Goal: Transaction & Acquisition: Book appointment/travel/reservation

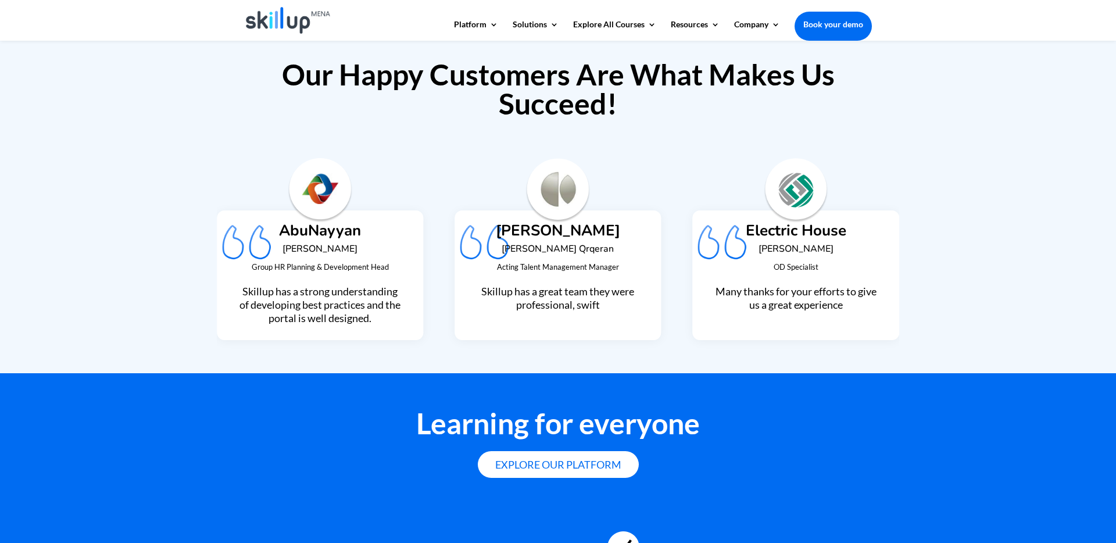
scroll to position [3146, 0]
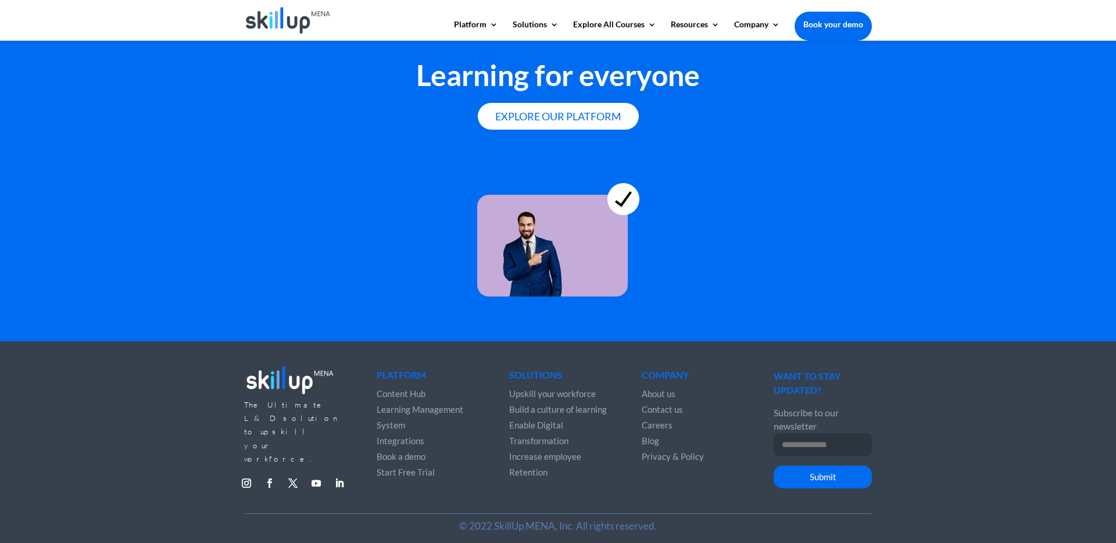
click at [393, 421] on span "Learning Management System" at bounding box center [420, 417] width 87 height 26
click at [393, 420] on span "Learning Management System" at bounding box center [420, 417] width 87 height 26
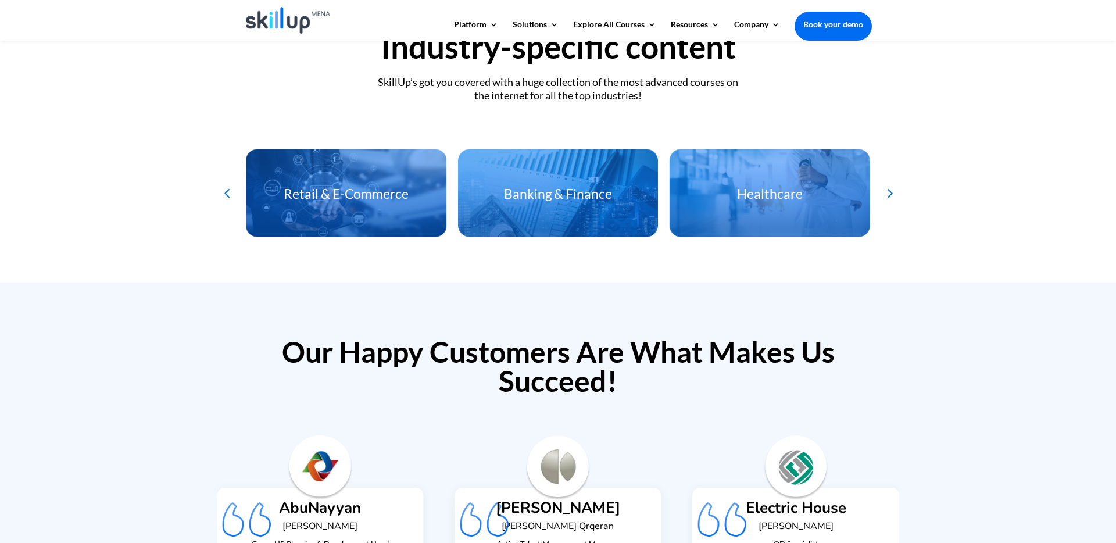
scroll to position [2396, 0]
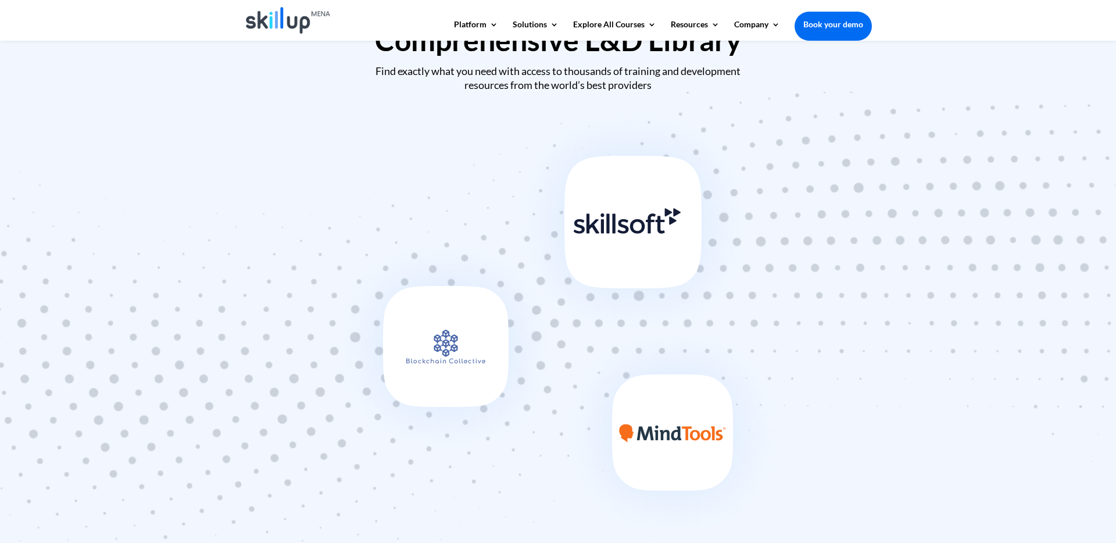
scroll to position [474, 0]
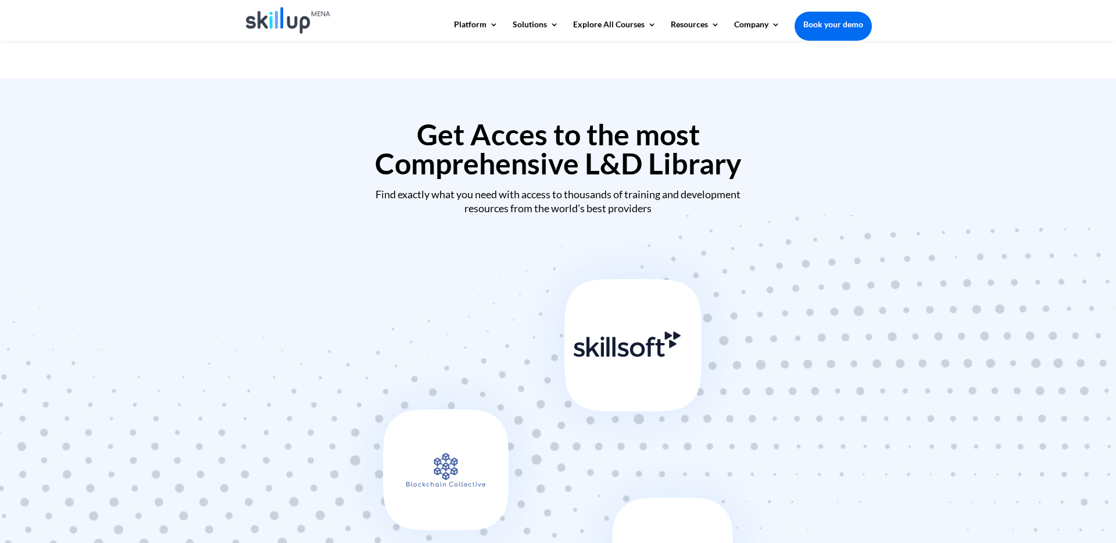
click at [503, 173] on h2 "Get Acces to the most Comprehensive L&D Library" at bounding box center [558, 152] width 628 height 64
click at [530, 202] on div "Find exactly what you need with access to thousands of training and development…" at bounding box center [558, 201] width 628 height 27
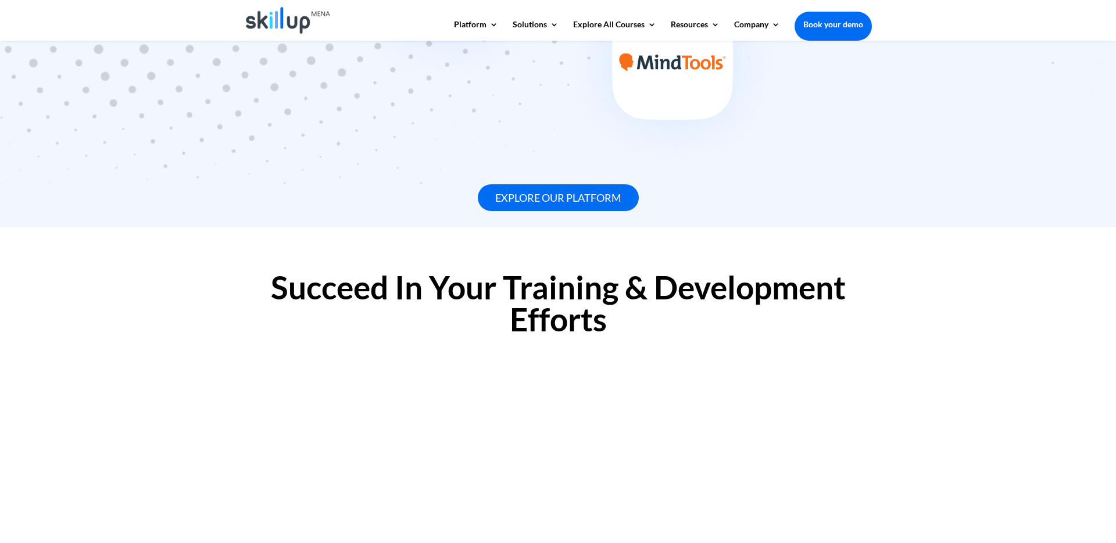
scroll to position [132, 0]
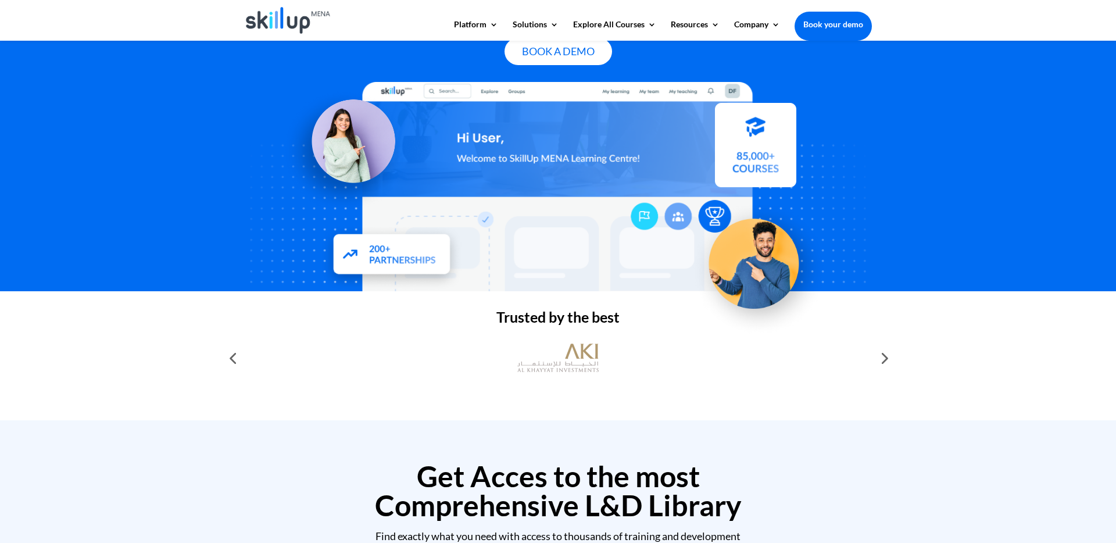
click at [861, 29] on link "Book your demo" at bounding box center [833, 25] width 77 height 26
